Goal: Communication & Community: Answer question/provide support

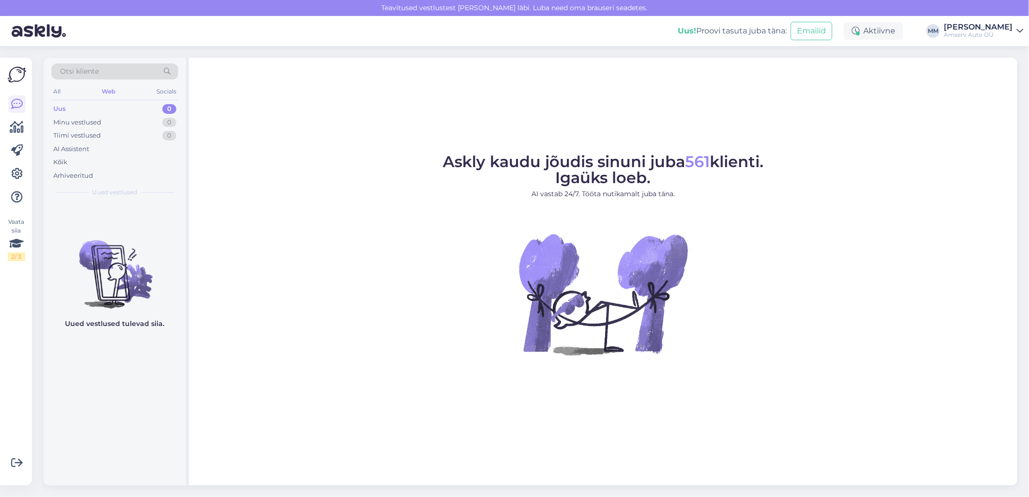
click at [112, 89] on div "Web" at bounding box center [108, 91] width 17 height 13
click at [365, 250] on figure "Askly kaudu jõudis sinuni juba 561 klienti. Igaüks loeb. AI vastab 24/7. Tööta …" at bounding box center [603, 267] width 811 height 227
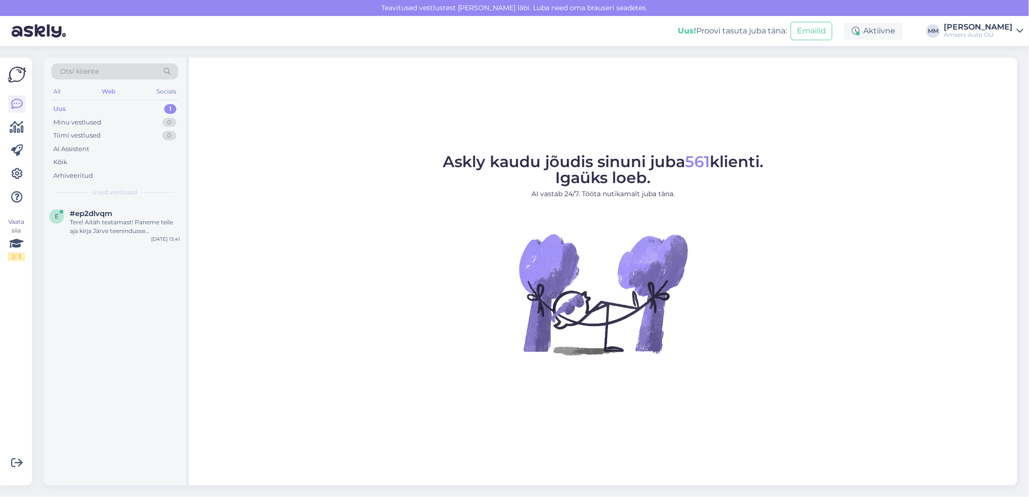
click at [146, 108] on div "Uus 1" at bounding box center [114, 109] width 127 height 14
click at [95, 225] on div "Tere! Aitäh teatamast! Paneme teile aja kirja Järve teenindusse õlivahetuseks j…" at bounding box center [125, 226] width 110 height 17
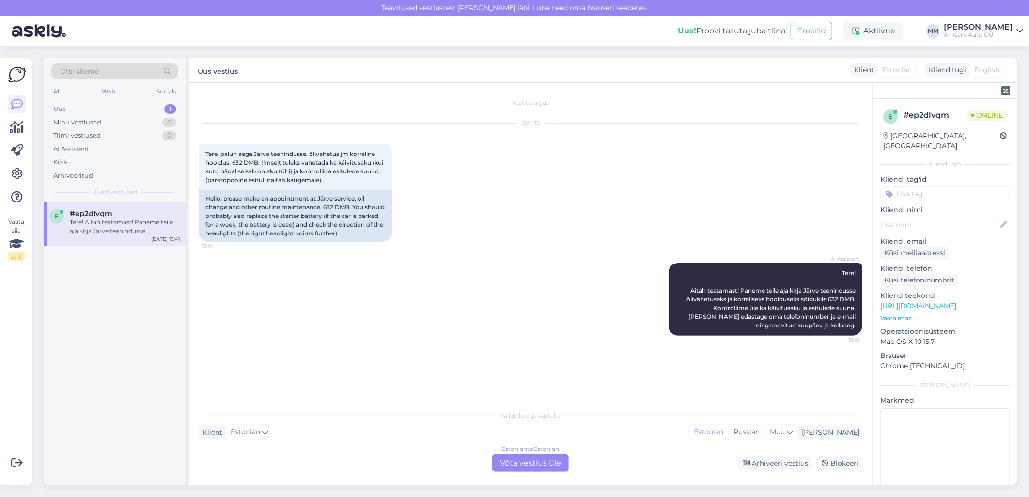
click at [513, 459] on div "Estonian to Estonian Võta vestlus üle" at bounding box center [530, 462] width 77 height 17
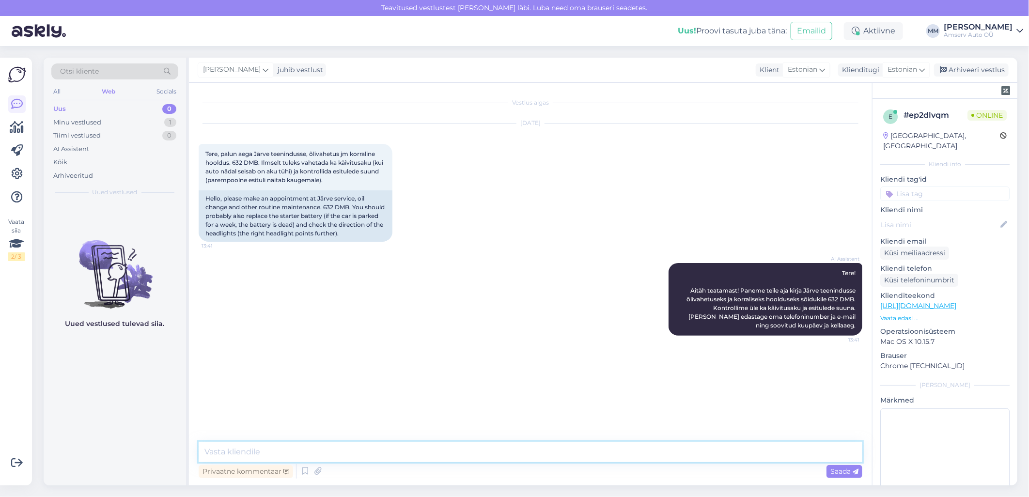
click at [388, 455] on textarea at bounding box center [531, 452] width 664 height 20
drag, startPoint x: 258, startPoint y: 161, endPoint x: 232, endPoint y: 166, distance: 25.6
click at [232, 166] on span "Tere, palun aega Järve teenindusse, õlivahetus jm korraline hooldus. 632 DMB. I…" at bounding box center [294, 166] width 179 height 33
copy span "632 DMB"
click at [558, 450] on textarea at bounding box center [531, 452] width 664 height 20
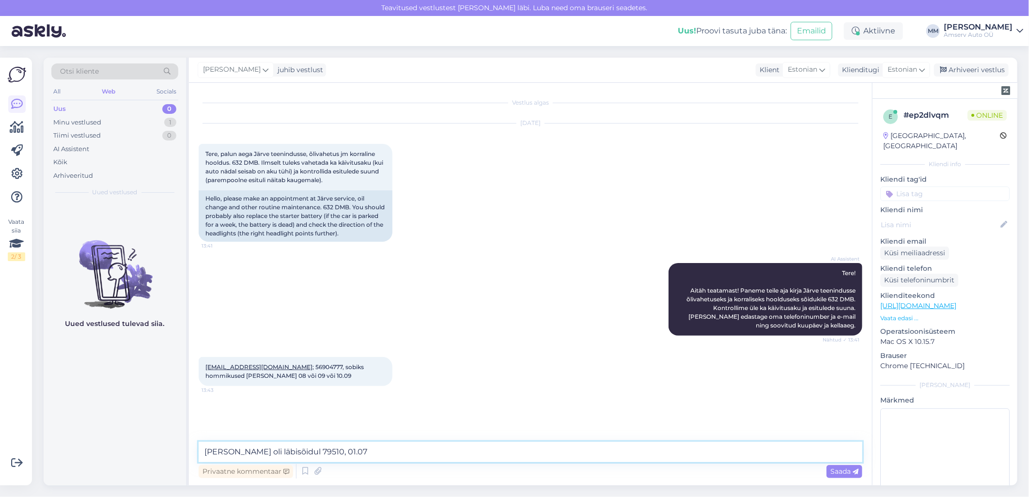
type textarea "[PERSON_NAME] oli läbisõidul 79510, 01.07."
drag, startPoint x: 370, startPoint y: 447, endPoint x: 197, endPoint y: 448, distance: 172.9
click at [197, 448] on div "Vestlus algas [DATE] Tere, palun aega Järve teenindusse, õlivahetus jm korralin…" at bounding box center [530, 284] width 683 height 402
click at [471, 452] on textarea at bounding box center [531, 452] width 664 height 20
type textarea "09.09 saame pakkuda [PERSON_NAME] 8:00"
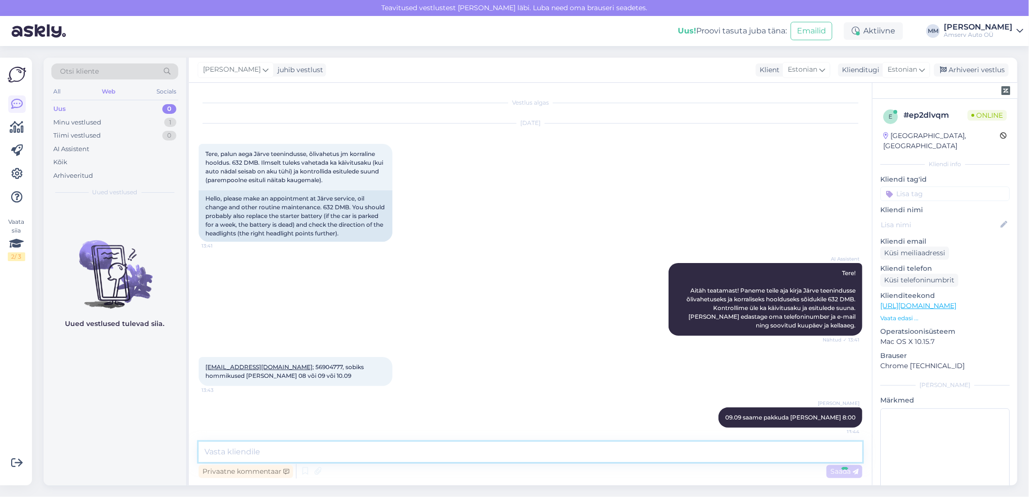
scroll to position [13, 0]
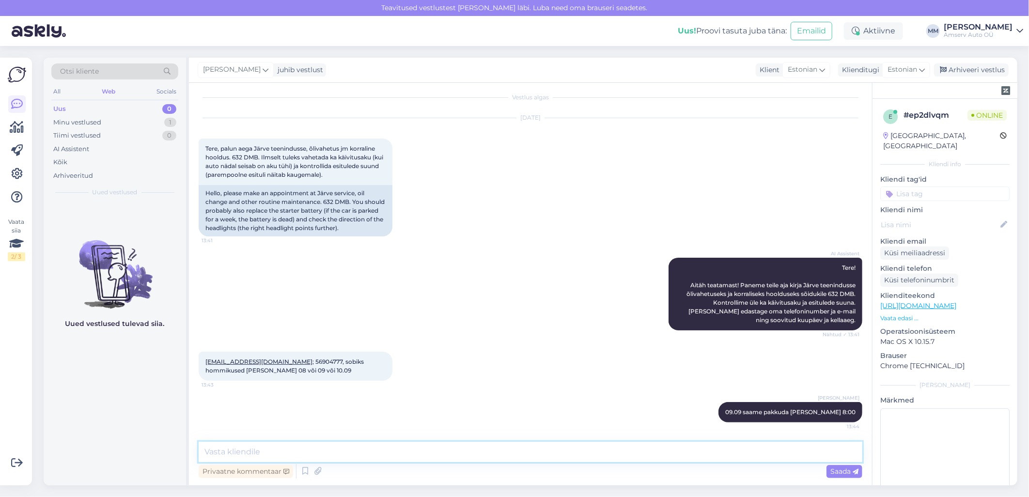
click at [393, 451] on textarea at bounding box center [531, 452] width 664 height 20
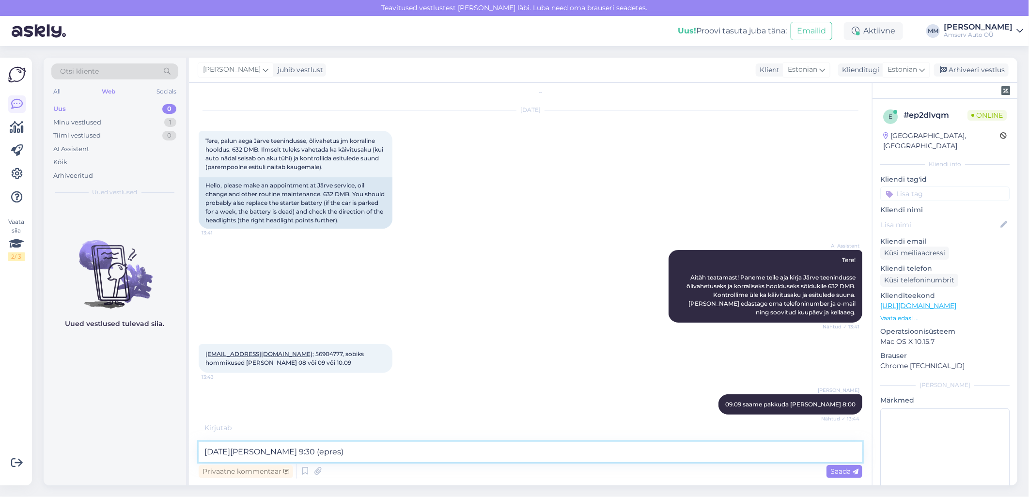
type textarea "[DATE][PERSON_NAME] 9:30 (epress)"
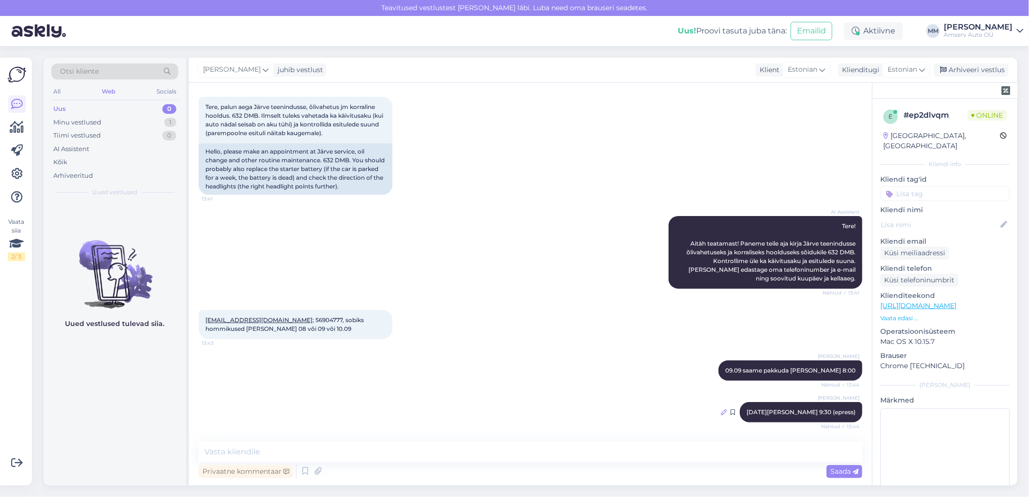
click at [726, 414] on icon at bounding box center [724, 412] width 6 height 6
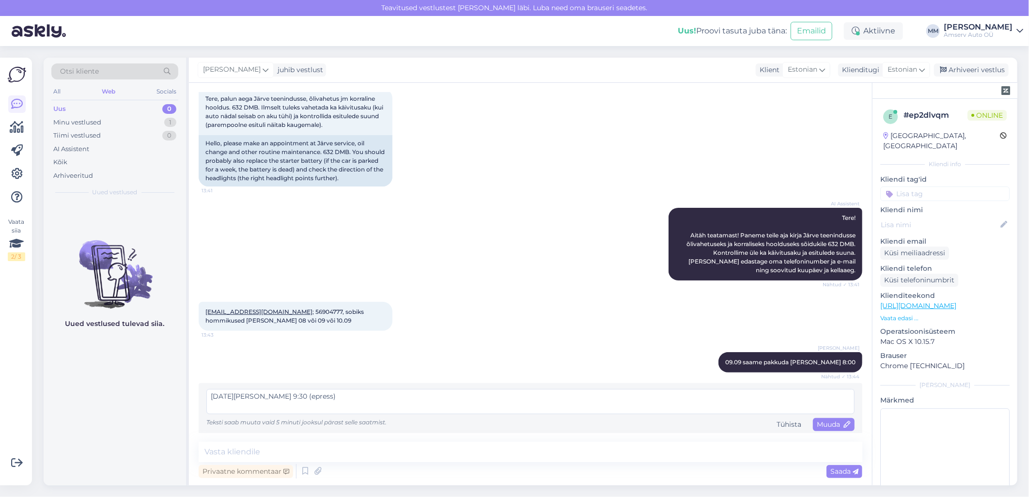
scroll to position [65, 0]
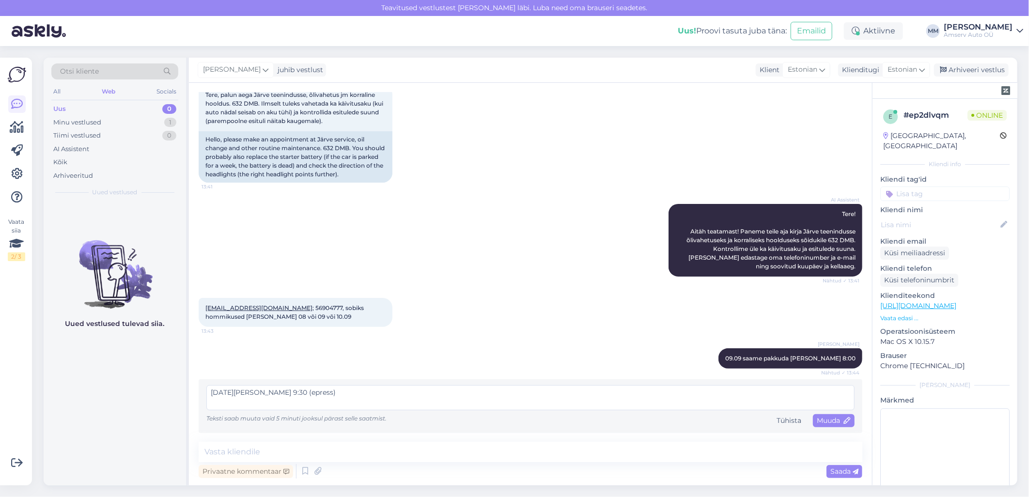
click at [263, 398] on textarea "[DATE][PERSON_NAME] 9:30 (epress)" at bounding box center [530, 397] width 648 height 25
type textarea "[DATE][PERSON_NAME] 9:30 (express)"
click at [819, 420] on span "Muuda" at bounding box center [834, 420] width 34 height 9
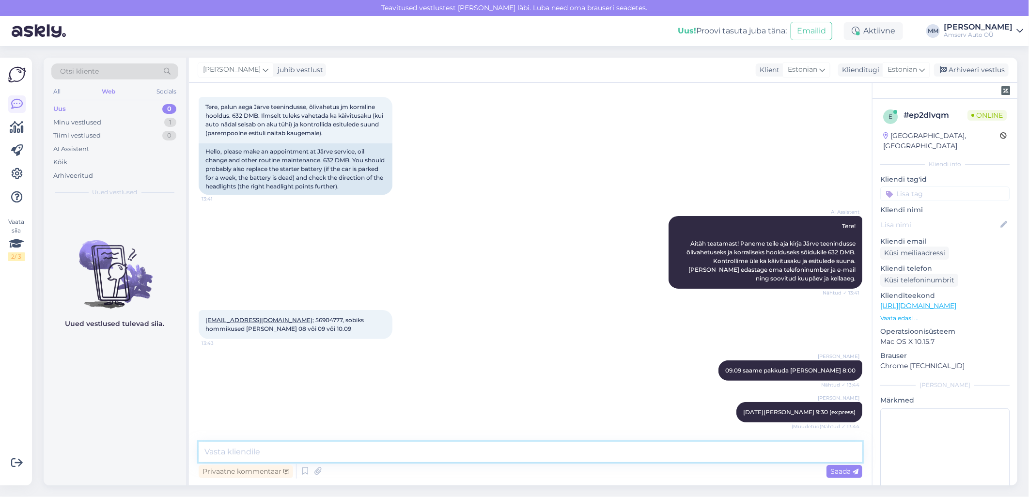
scroll to position [97, 0]
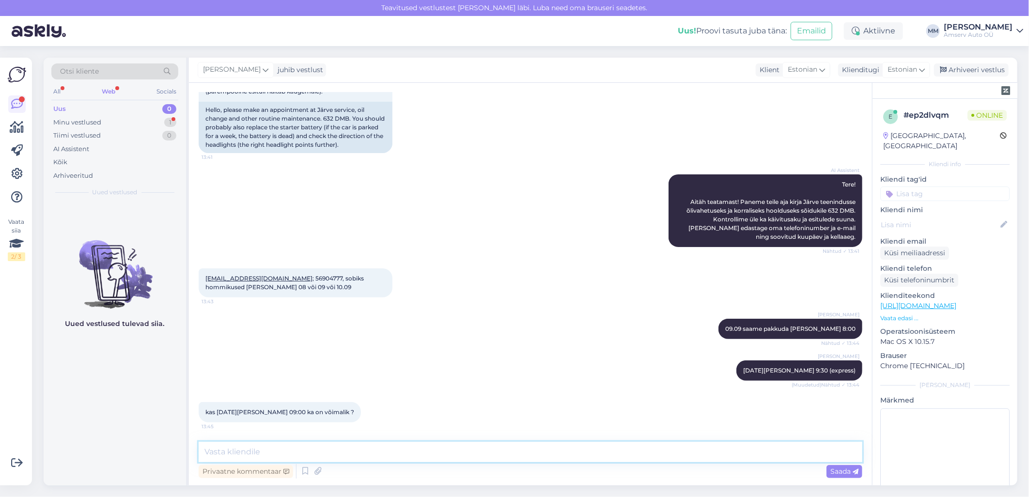
click at [727, 451] on textarea at bounding box center [531, 452] width 664 height 20
click at [350, 456] on textarea at bounding box center [531, 452] width 664 height 20
type textarea "järgmine vaba aeg [DATE][PERSON_NAME] 11:30"
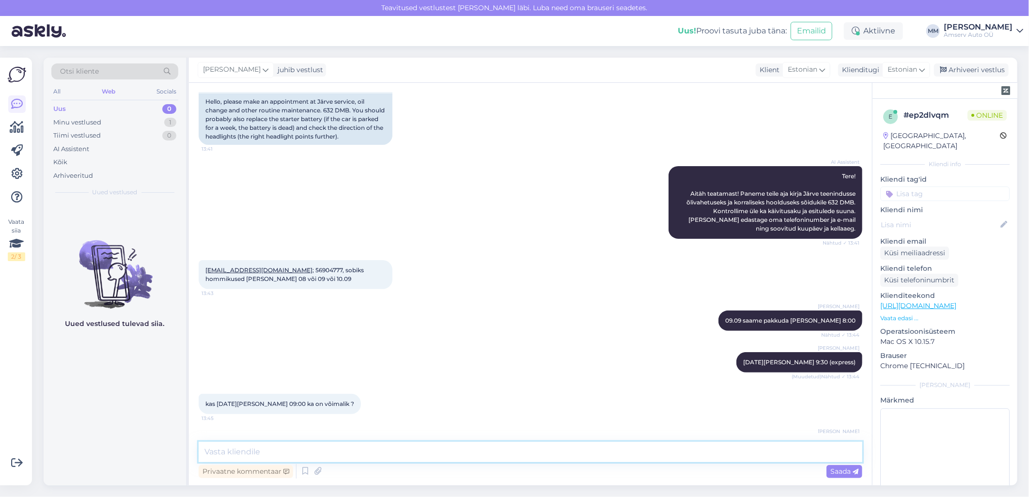
scroll to position [139, 0]
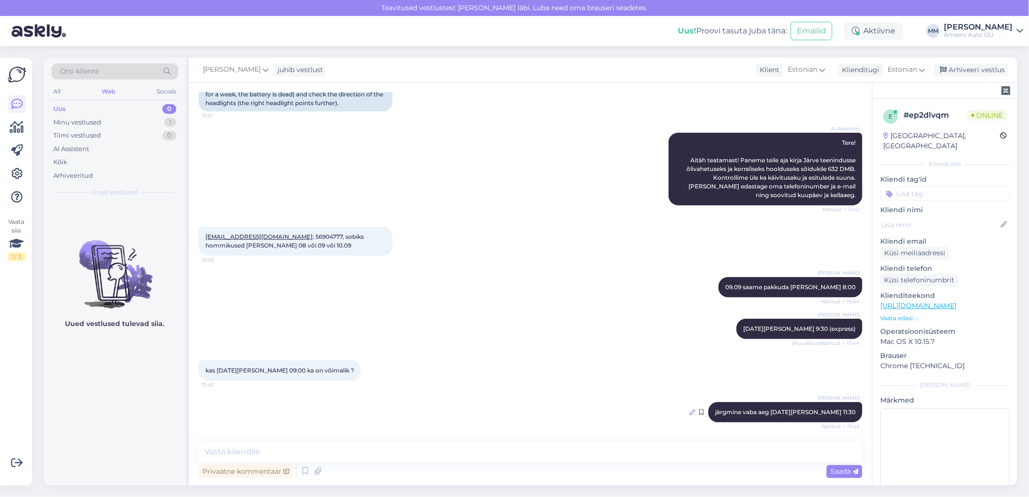
click at [695, 412] on icon at bounding box center [692, 412] width 6 height 6
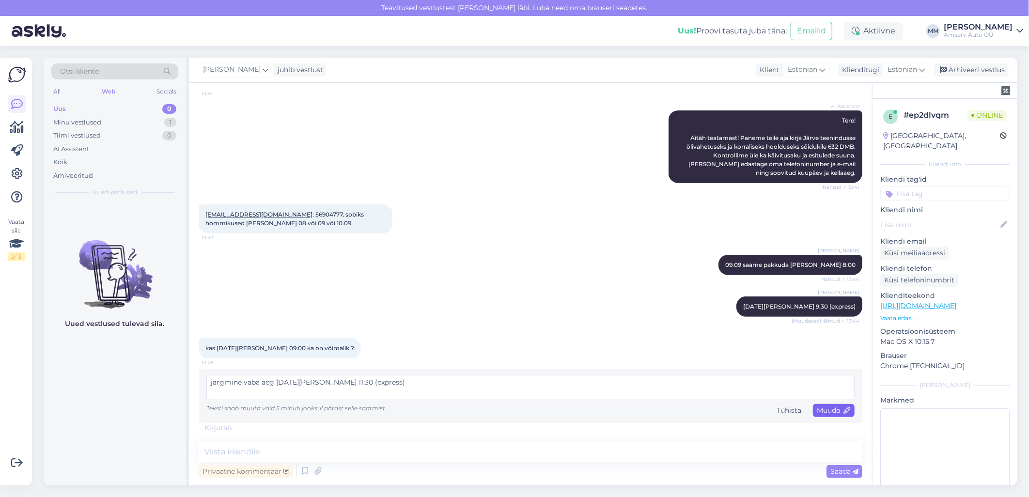
type textarea "järgmine vaba aeg [DATE][PERSON_NAME] 11:30 (express)"
click at [817, 412] on span "Muuda" at bounding box center [834, 410] width 34 height 9
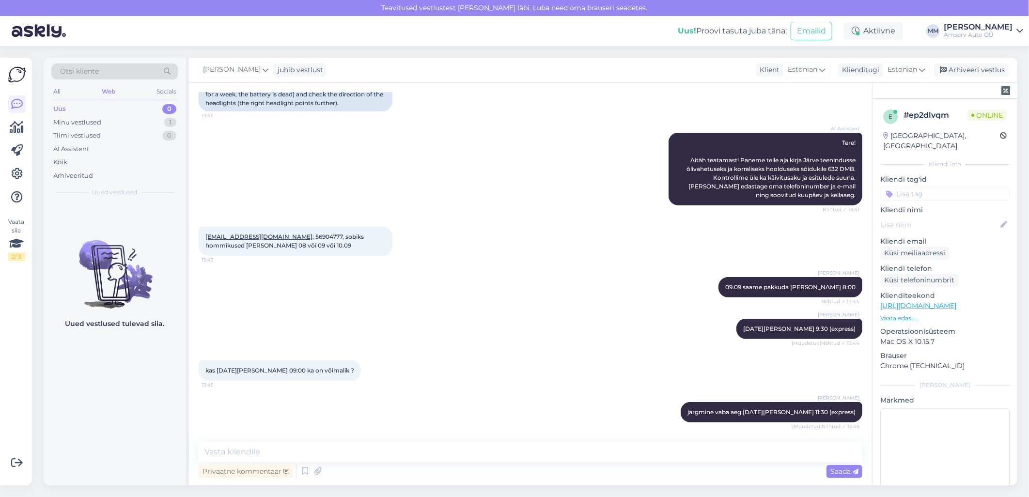
scroll to position [138, 0]
click at [537, 457] on textarea at bounding box center [531, 452] width 664 height 20
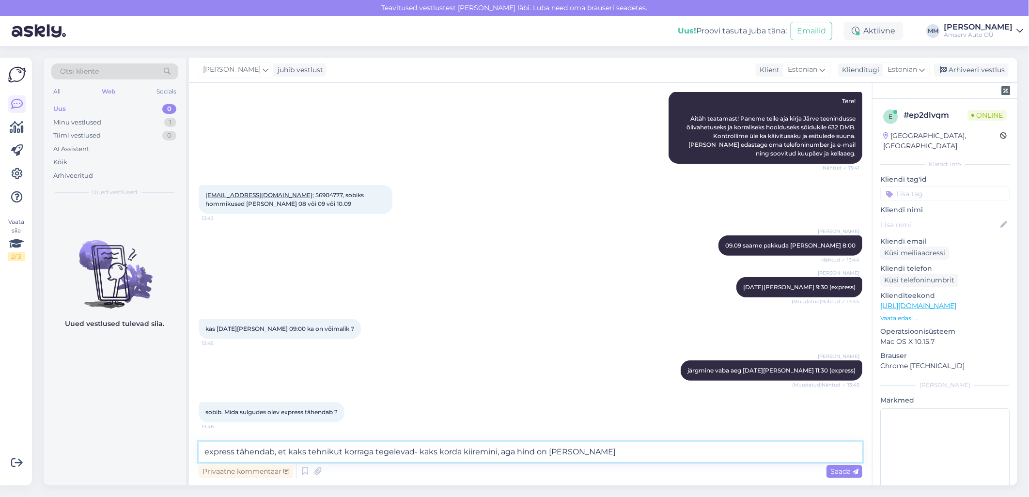
type textarea "express tähendab, et kaks tehnikut korraga tegelevad- kaks korda kiiremini, aga…"
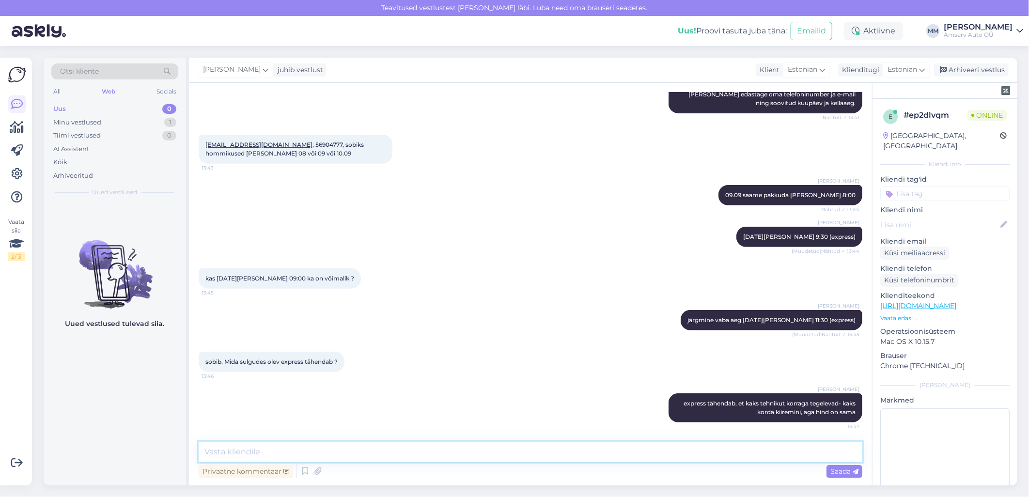
click at [546, 448] on textarea at bounding box center [531, 452] width 664 height 20
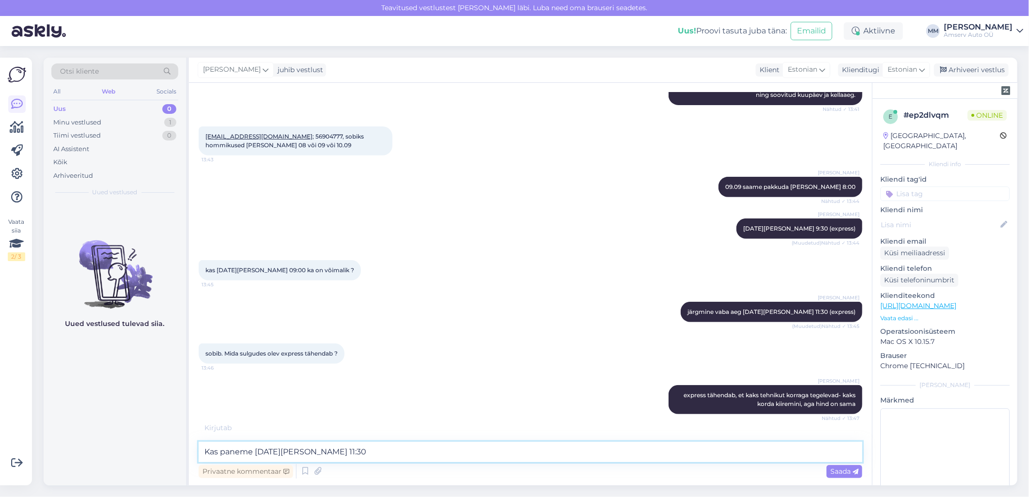
type textarea "Kas paneme [DATE][PERSON_NAME] 11:30?"
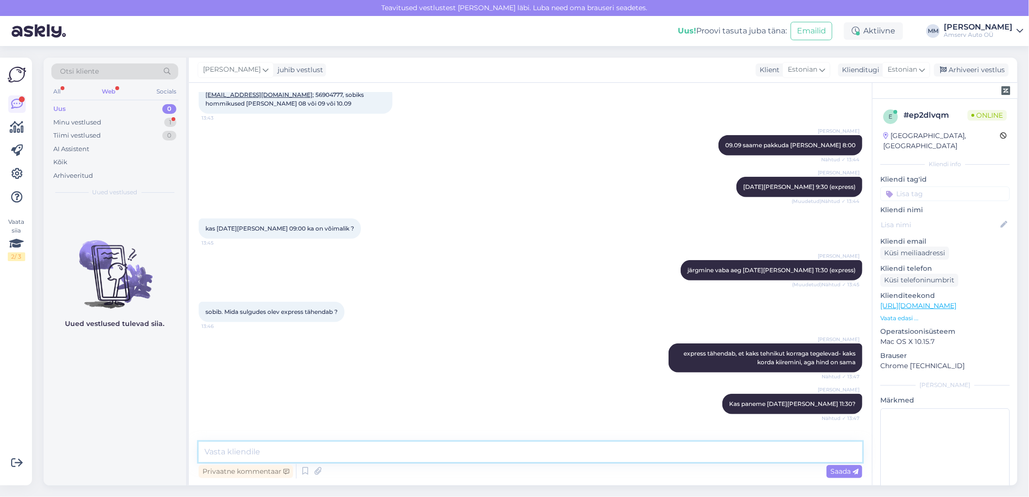
scroll to position [322, 0]
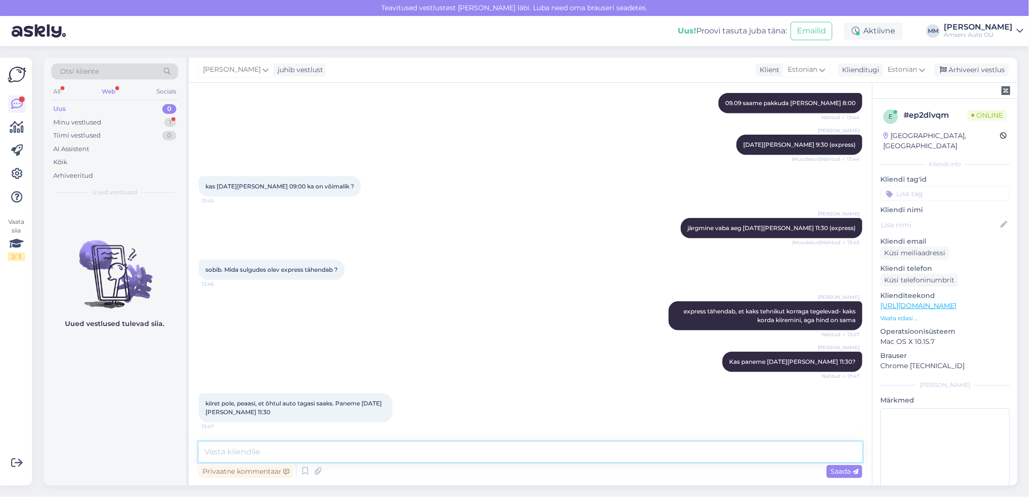
click at [499, 458] on textarea at bounding box center [531, 452] width 664 height 20
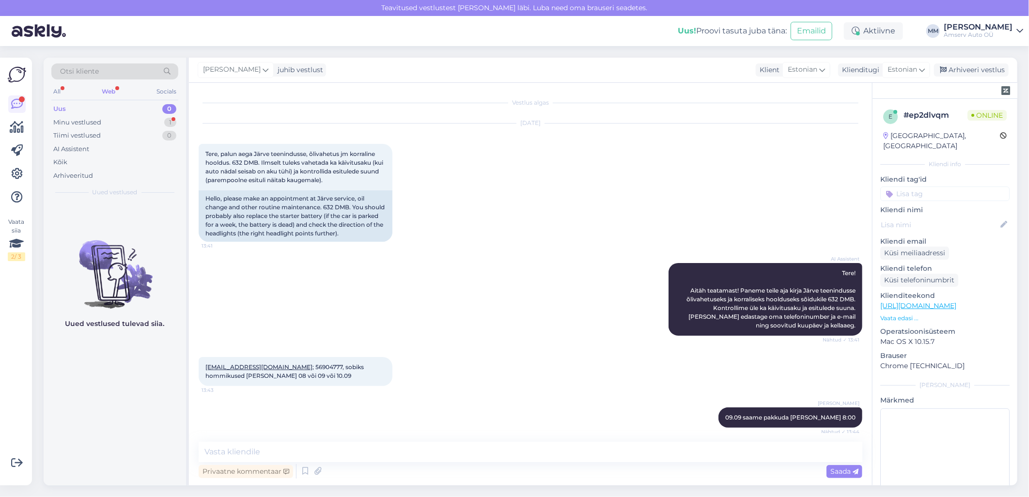
scroll to position [364, 0]
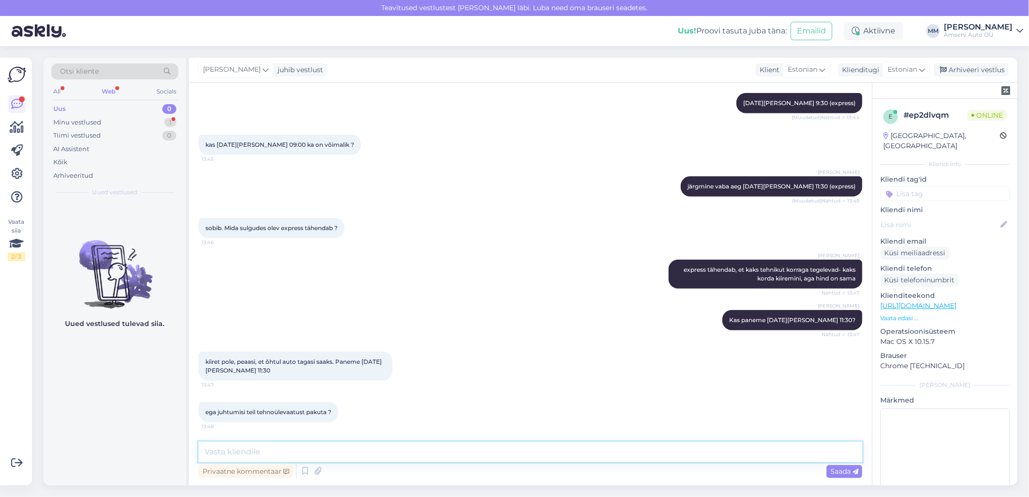
click at [390, 452] on textarea at bounding box center [531, 452] width 664 height 20
click at [205, 451] on textarea "saame korraga teha" at bounding box center [531, 452] width 664 height 20
type textarea "jah, saame korraga teha"
click at [839, 466] on div "Saada" at bounding box center [844, 471] width 36 height 13
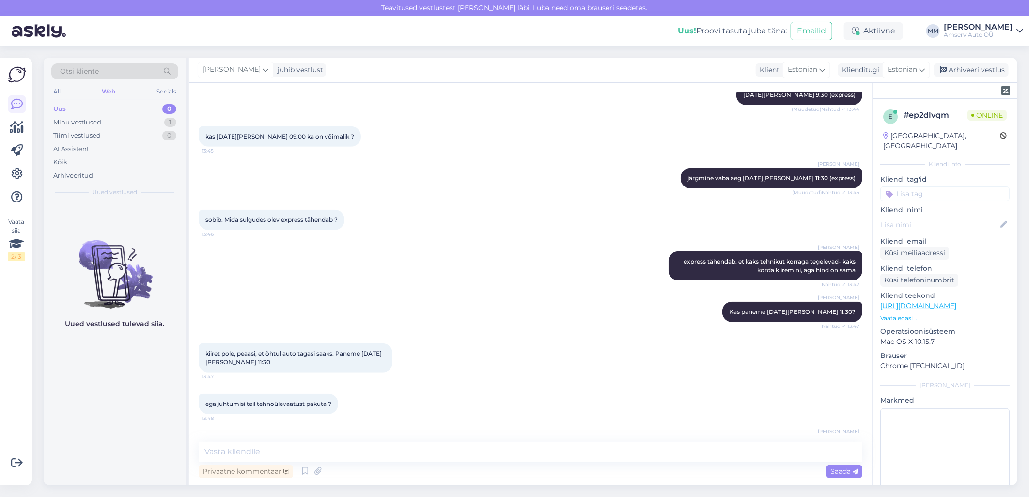
scroll to position [405, 0]
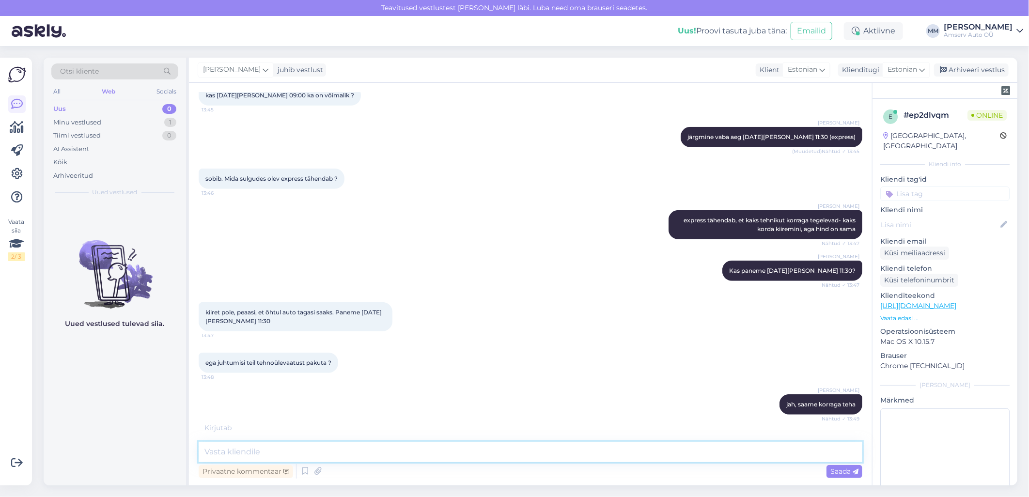
click at [496, 448] on textarea at bounding box center [531, 452] width 664 height 20
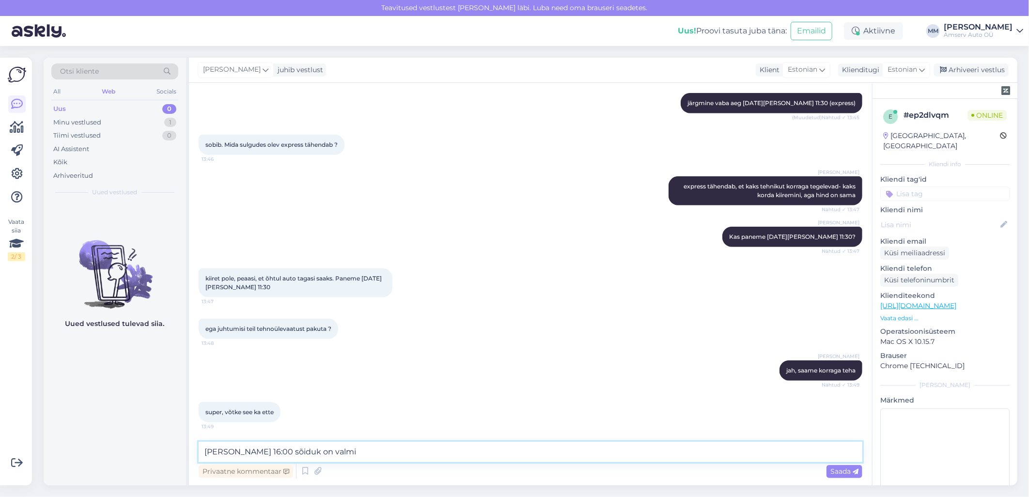
type textarea "[PERSON_NAME] 16:00 sõiduk on valmis"
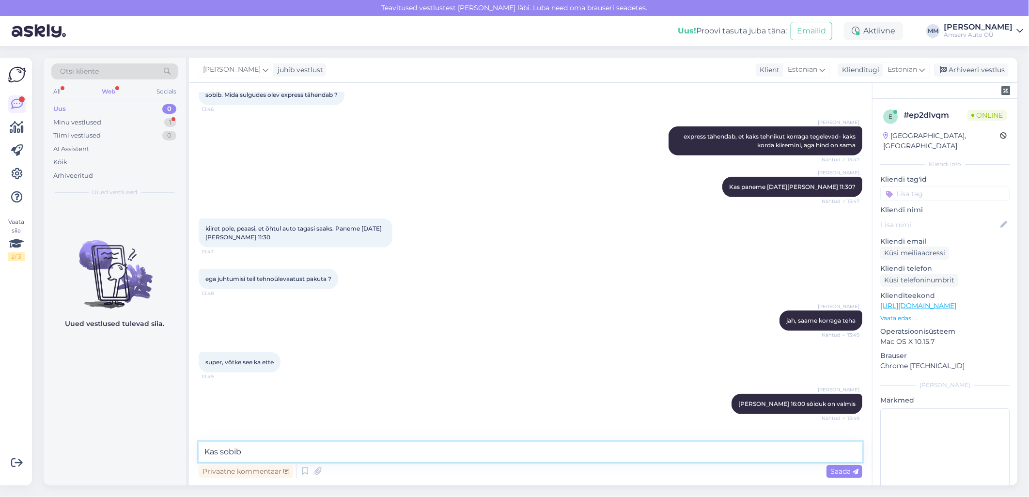
scroll to position [530, 0]
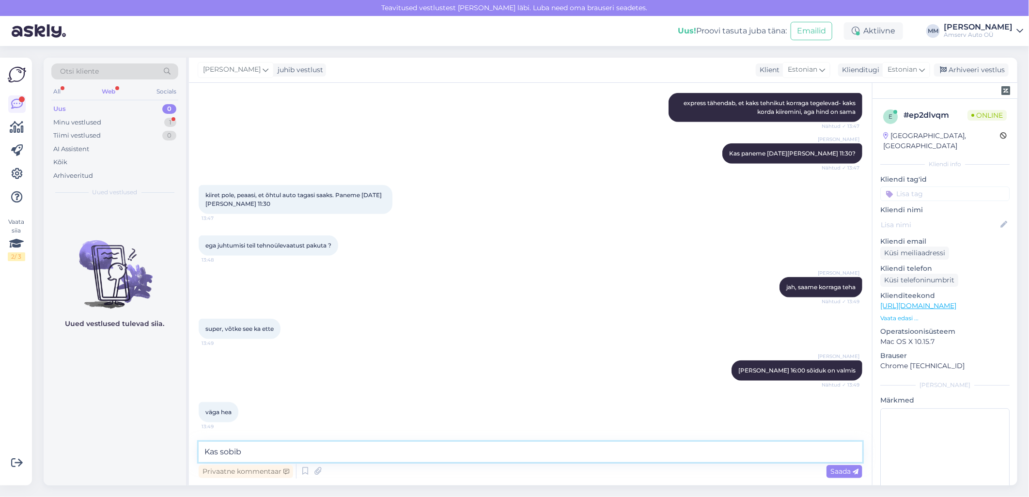
type textarea "Kas sobib?"
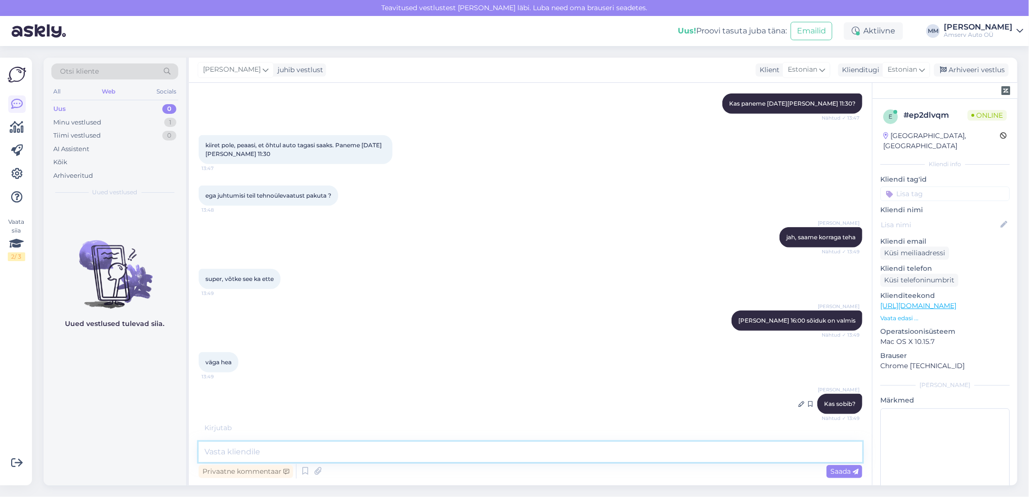
scroll to position [614, 0]
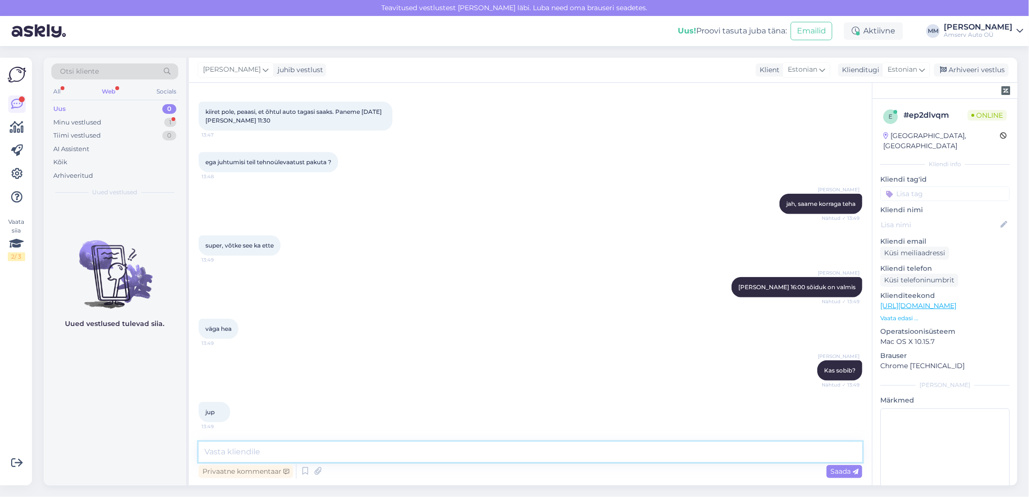
click at [422, 447] on textarea at bounding box center [531, 452] width 664 height 20
type textarea "Tänan Teid!"
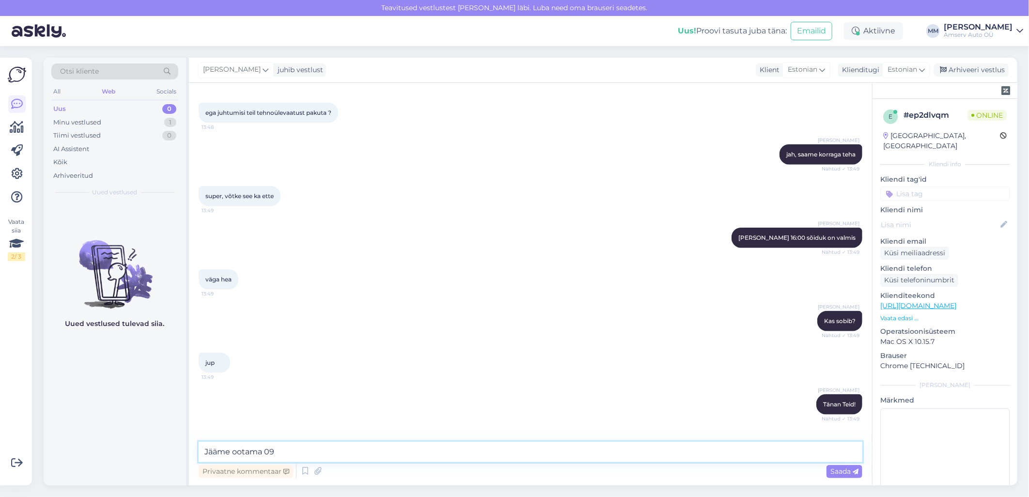
scroll to position [697, 0]
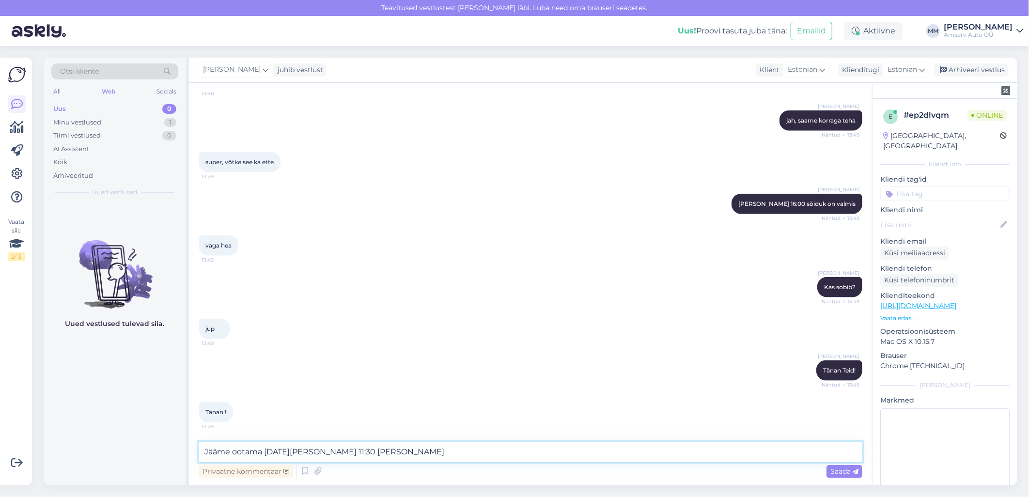
type textarea "Jääme ootama [DATE][PERSON_NAME] 11:30 Järvel"
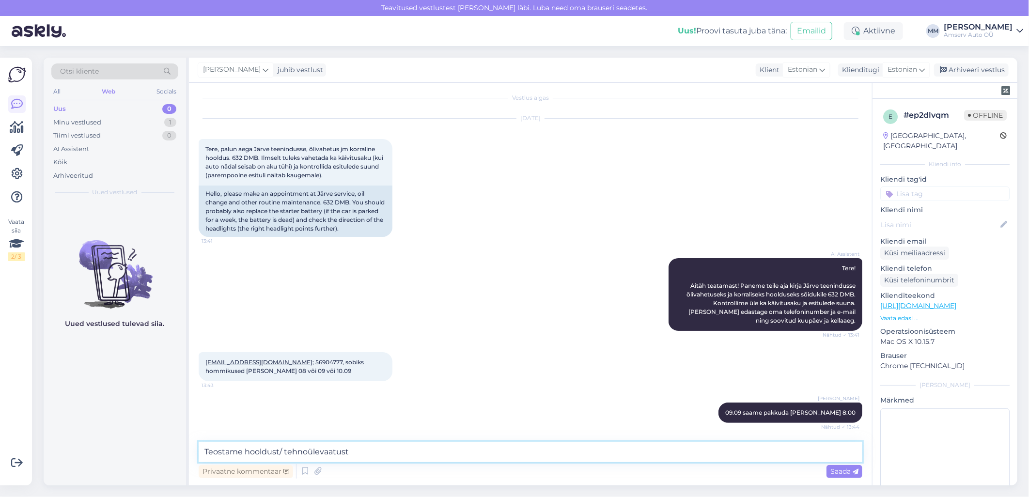
scroll to position [0, 0]
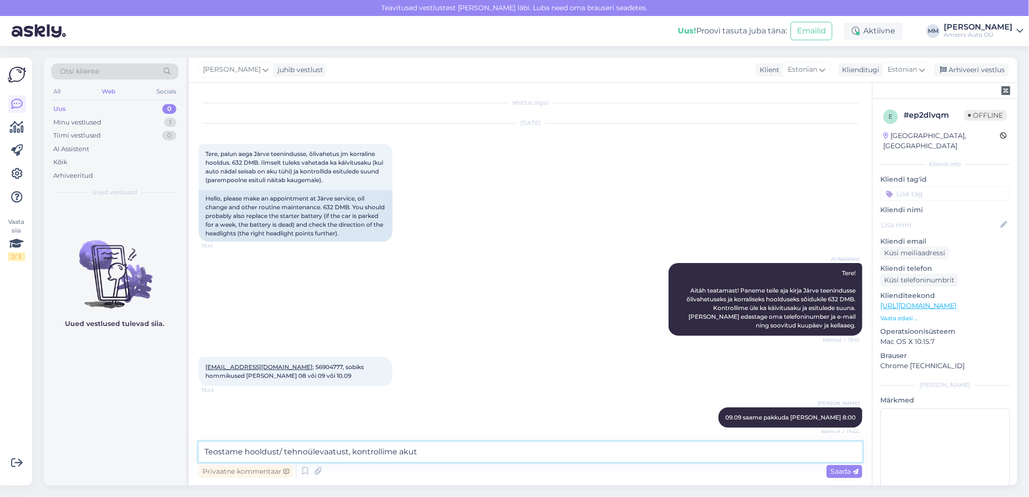
drag, startPoint x: 426, startPoint y: 450, endPoint x: 351, endPoint y: 454, distance: 75.1
click at [351, 454] on textarea "Teostame hooldust/ tehnoülevaatust, kontrollime akut" at bounding box center [531, 452] width 664 height 20
type textarea "Teostame hooldust/ tehnoülevaatust, kontrollime akut"
click at [448, 448] on textarea "Teostame hooldust/ tehnoülevaatust, kontrollime akut" at bounding box center [531, 452] width 664 height 20
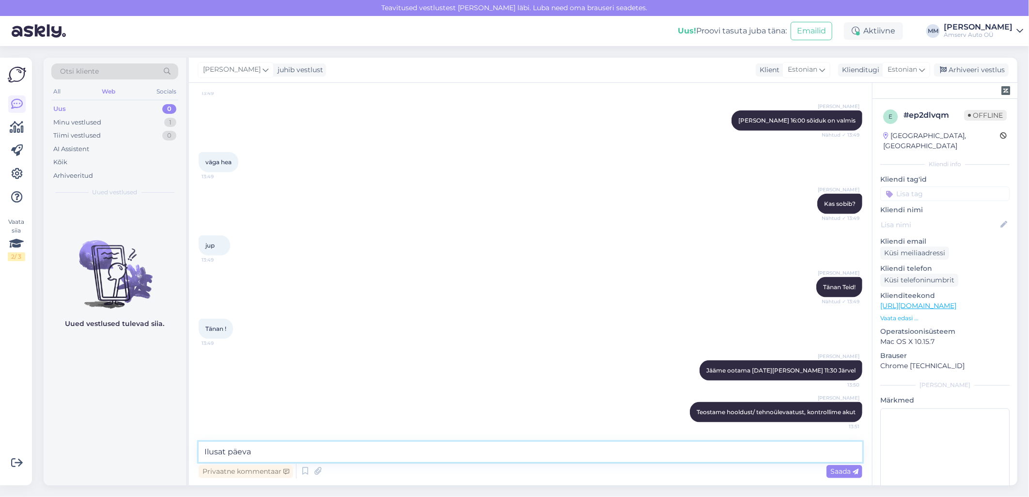
type textarea "Ilusat päeva!"
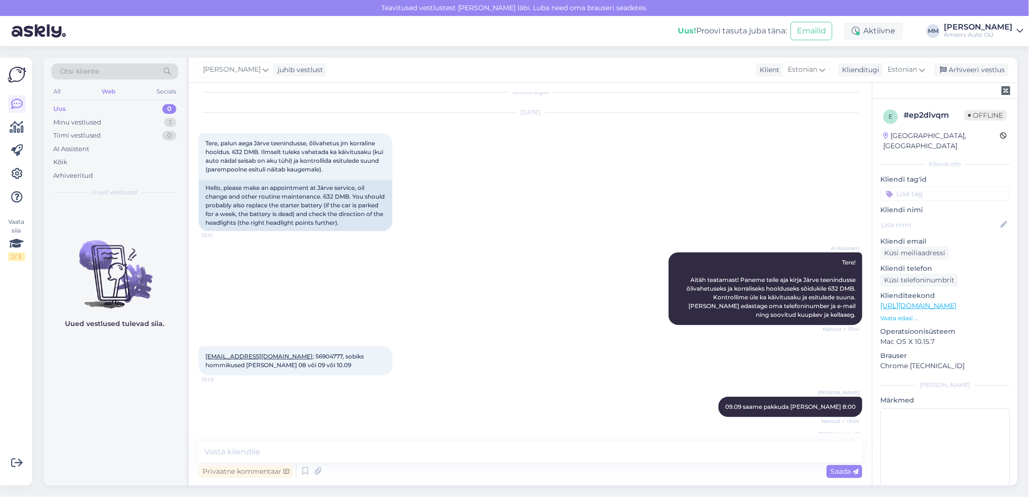
scroll to position [0, 0]
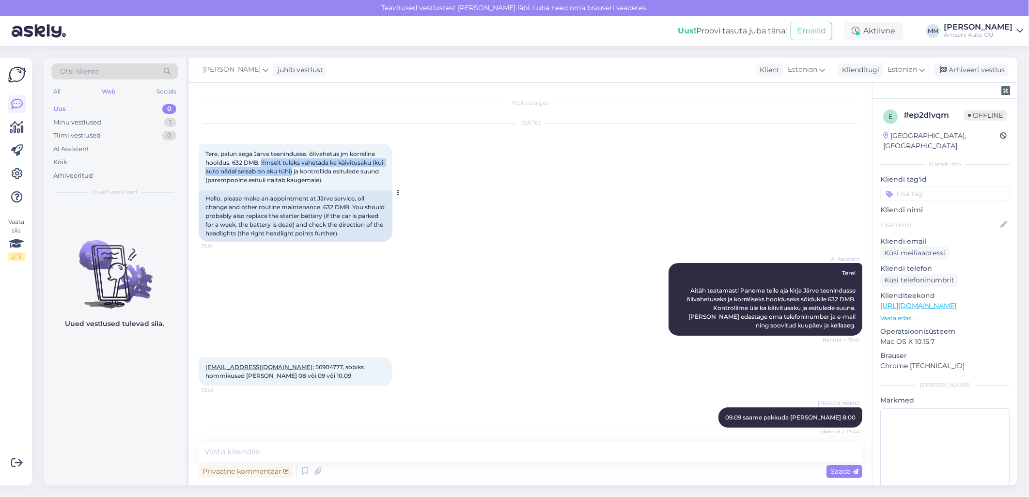
drag, startPoint x: 262, startPoint y: 162, endPoint x: 307, endPoint y: 172, distance: 46.2
click at [307, 172] on span "Tere, palun aega Järve teenindusse, õlivahetus jm korraline hooldus. 632 DMB. I…" at bounding box center [294, 166] width 179 height 33
drag, startPoint x: 307, startPoint y: 172, endPoint x: 298, endPoint y: 168, distance: 9.1
copy span "Ilmselt tuleks vahetada ka käivitusaku (kui auto nädal seisab on aku tühi)"
click at [954, 69] on div "Arhiveeri vestlus" at bounding box center [971, 69] width 75 height 13
